Goal: Task Accomplishment & Management: Manage account settings

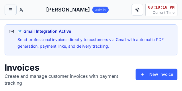
click at [9, 9] on button "button" at bounding box center [11, 10] width 12 height 10
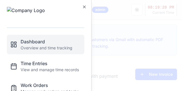
drag, startPoint x: 64, startPoint y: 48, endPoint x: 26, endPoint y: 49, distance: 38.7
click at [26, 49] on button "Dashboard Overview and time tracking" at bounding box center [46, 44] width 78 height 19
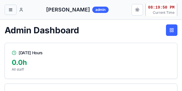
click at [7, 11] on button "button" at bounding box center [11, 10] width 12 height 10
click at [13, 10] on button "button" at bounding box center [11, 10] width 12 height 10
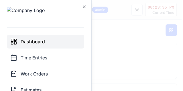
click at [39, 6] on div "Dashboard Time Entries Work Orders Estimates Invoices Contacts My Staff Reporti…" at bounding box center [45, 92] width 91 height 184
click at [84, 6] on icon "button" at bounding box center [84, 7] width 5 height 5
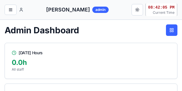
click at [46, 11] on div "JP Robinson admin Toggle theme 08:42:05 PM Current Time" at bounding box center [91, 9] width 173 height 13
drag, startPoint x: 22, startPoint y: 11, endPoint x: 30, endPoint y: 6, distance: 9.9
click at [30, 6] on div "JP Robinson admin Toggle theme 08:42:13 PM Current Time" at bounding box center [91, 9] width 173 height 13
click at [13, 13] on button "button" at bounding box center [11, 10] width 12 height 10
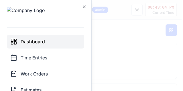
click at [87, 6] on div "Dashboard Time Entries Work Orders Estimates Invoices Contacts My Staff Reporti…" at bounding box center [45, 92] width 91 height 184
click at [85, 7] on icon "button" at bounding box center [84, 7] width 5 height 5
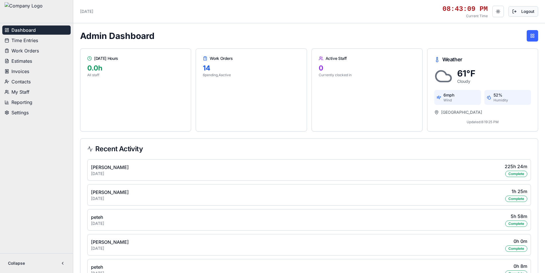
click at [183, 15] on button "Logout" at bounding box center [524, 11] width 30 height 10
click at [34, 63] on button "Estimates" at bounding box center [36, 60] width 68 height 9
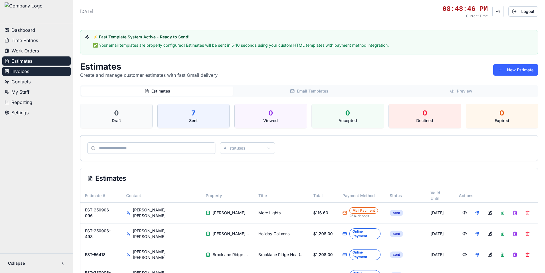
click at [29, 72] on button "Invoices" at bounding box center [36, 71] width 68 height 9
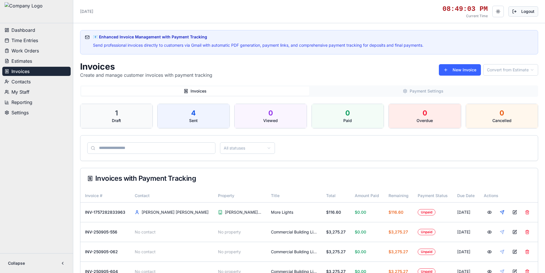
click at [524, 11] on button "Logout" at bounding box center [524, 11] width 30 height 10
